Goal: Task Accomplishment & Management: Manage account settings

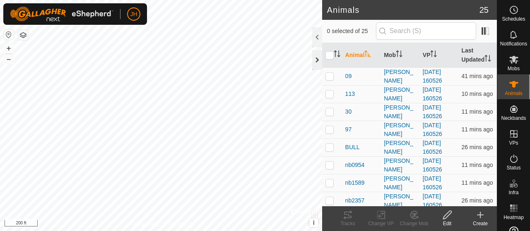
click at [315, 58] on div at bounding box center [317, 60] width 10 height 20
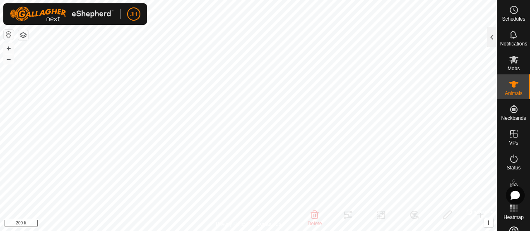
checkbox input "true"
click at [494, 36] on div at bounding box center [492, 37] width 10 height 20
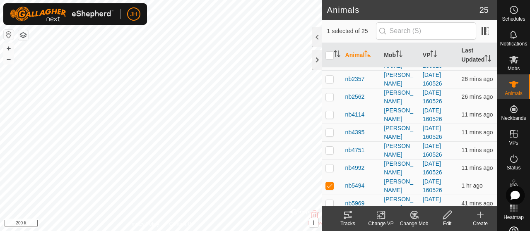
scroll to position [124, 0]
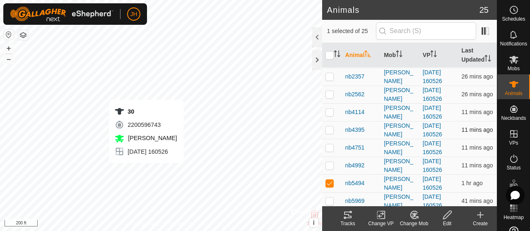
checkbox input "true"
checkbox input "false"
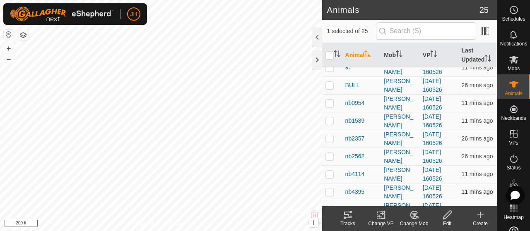
scroll to position [21, 0]
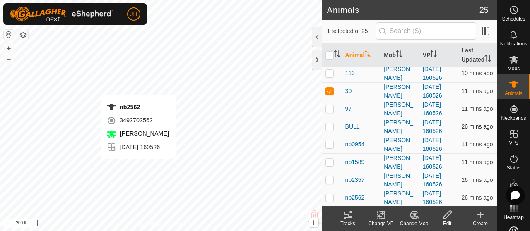
checkbox input "false"
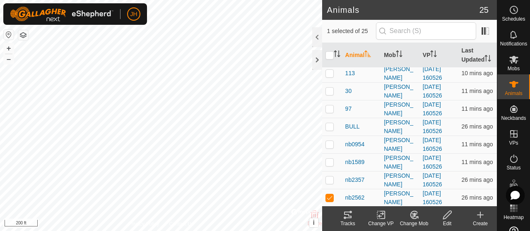
click at [343, 214] on icon at bounding box center [348, 215] width 10 height 10
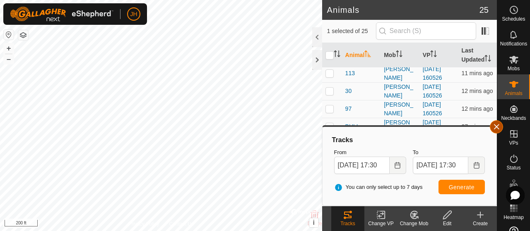
click at [493, 127] on button "button" at bounding box center [495, 126] width 13 height 13
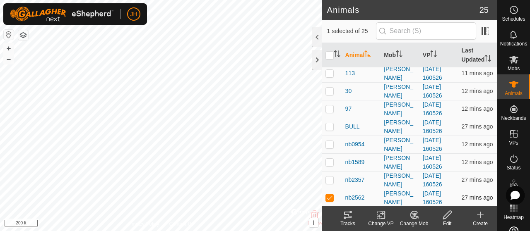
click at [326, 201] on p-checkbox at bounding box center [329, 197] width 8 height 7
checkbox input "false"
click at [330, 148] on p-checkbox at bounding box center [329, 144] width 8 height 7
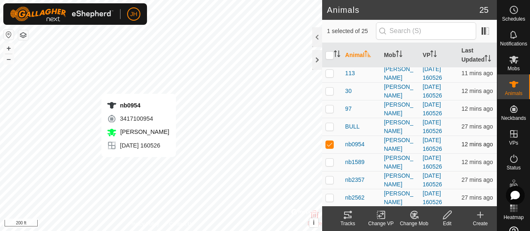
checkbox input "false"
checkbox input "true"
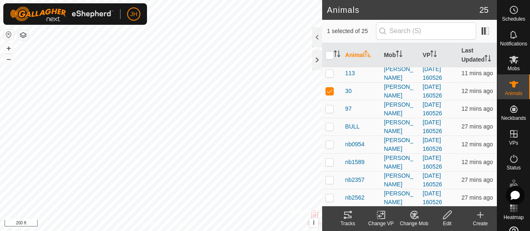
click at [344, 221] on div "Tracks" at bounding box center [347, 223] width 33 height 7
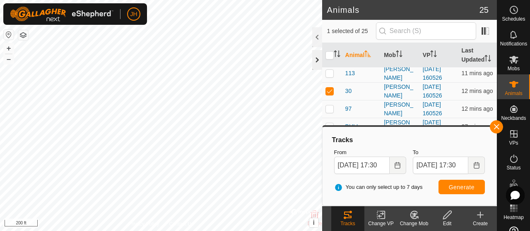
click at [316, 62] on div at bounding box center [317, 60] width 10 height 20
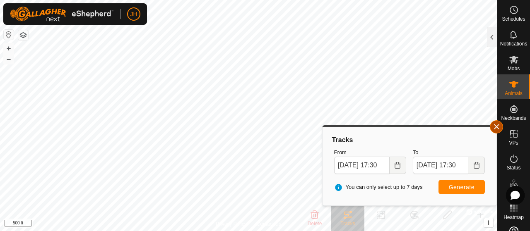
click at [496, 126] on button "button" at bounding box center [495, 126] width 13 height 13
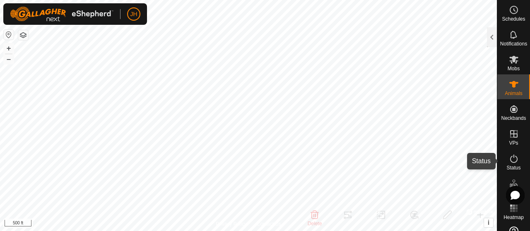
click at [511, 168] on span "Status" at bounding box center [513, 167] width 14 height 5
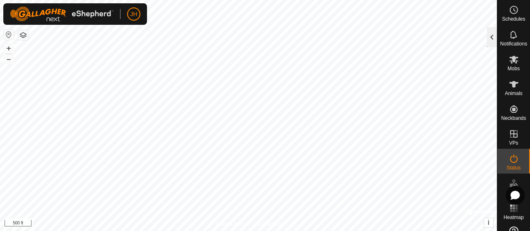
click at [491, 37] on div at bounding box center [492, 37] width 10 height 20
